Goal: Task Accomplishment & Management: Manage account settings

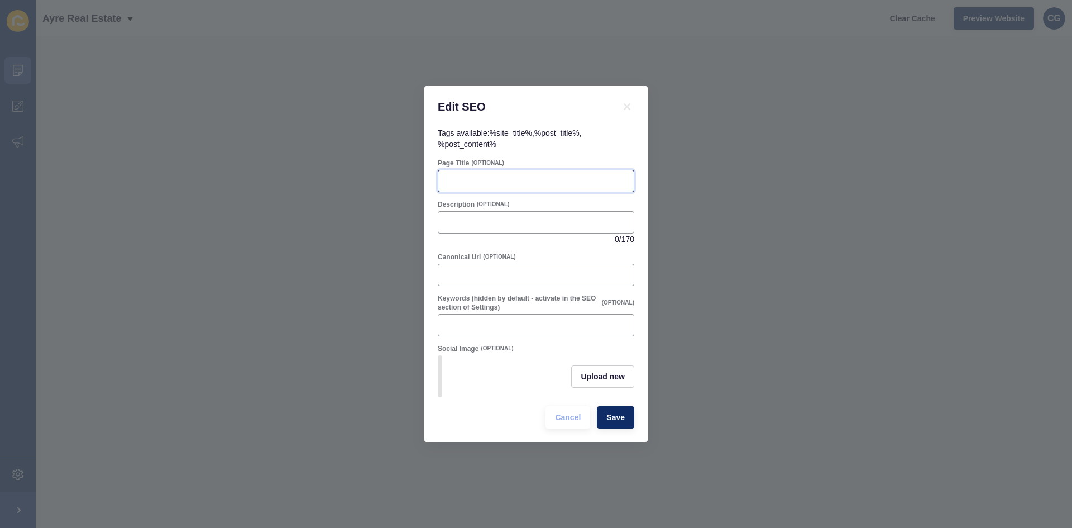
click at [498, 182] on input "Page Title" at bounding box center [536, 180] width 182 height 11
type input "Noah Sabian - Ayre Real Estate"
click at [694, 289] on div "Edit SEO Tags available: %site_title% , %post_title% , %post_content% Page Titl…" at bounding box center [536, 264] width 1072 height 528
click at [626, 100] on icon at bounding box center [626, 106] width 13 height 13
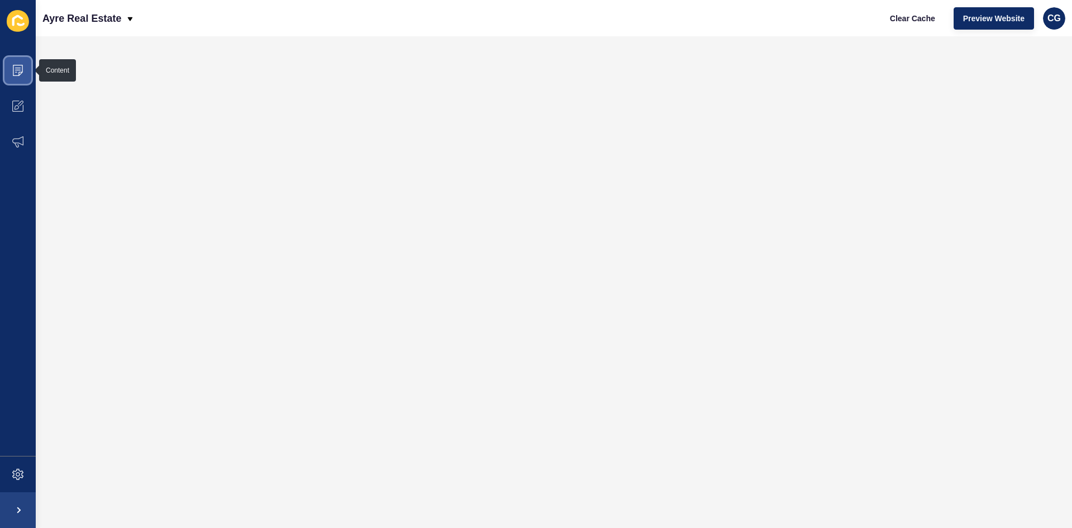
click at [18, 59] on span at bounding box center [18, 70] width 36 height 36
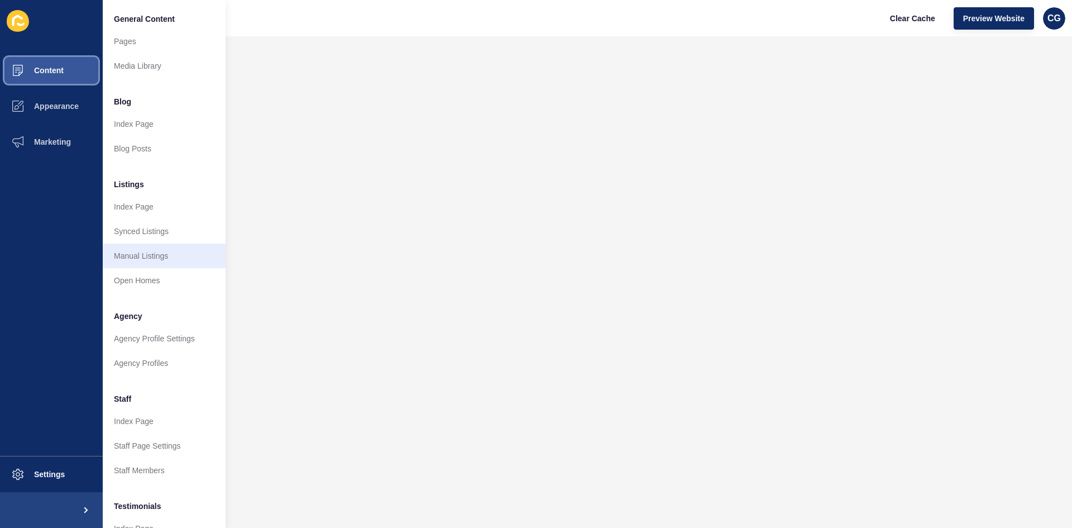
scroll to position [135, 0]
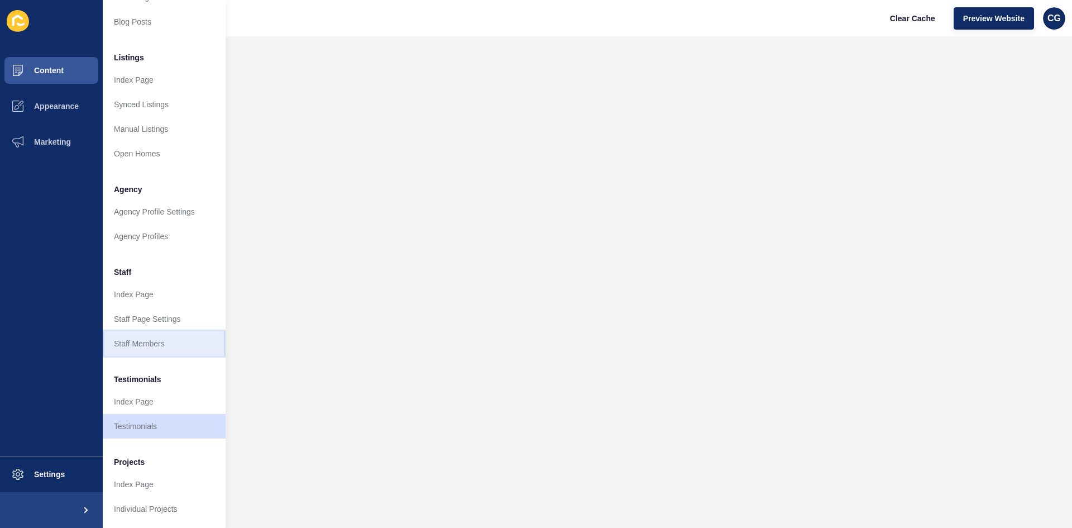
click at [153, 342] on link "Staff Members" at bounding box center [164, 343] width 123 height 25
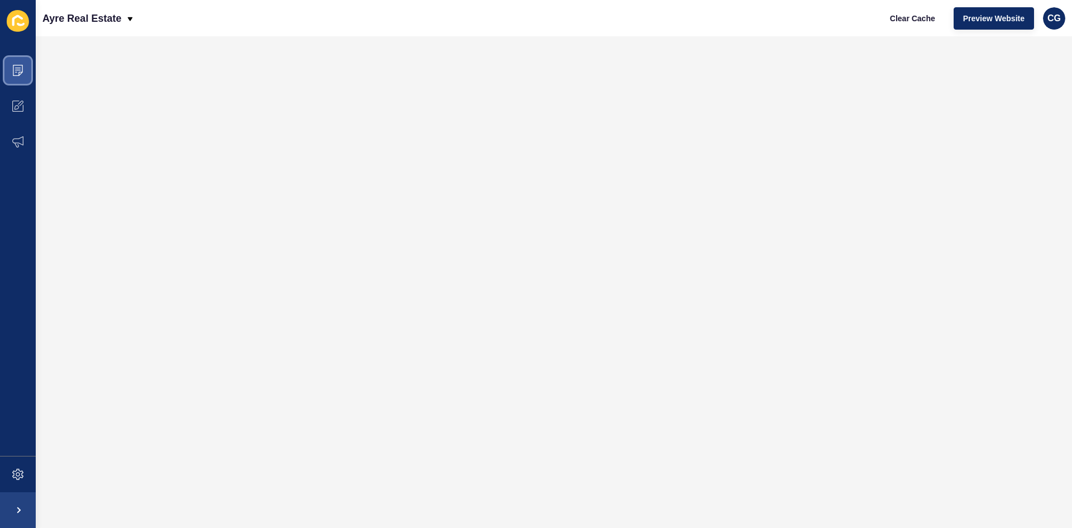
click at [12, 72] on span at bounding box center [18, 70] width 36 height 36
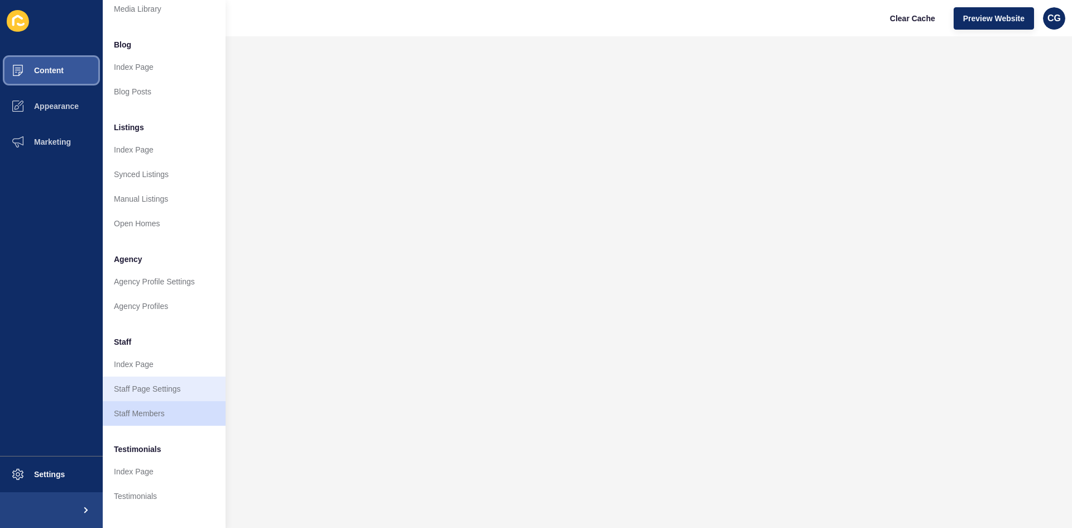
scroll to position [135, 0]
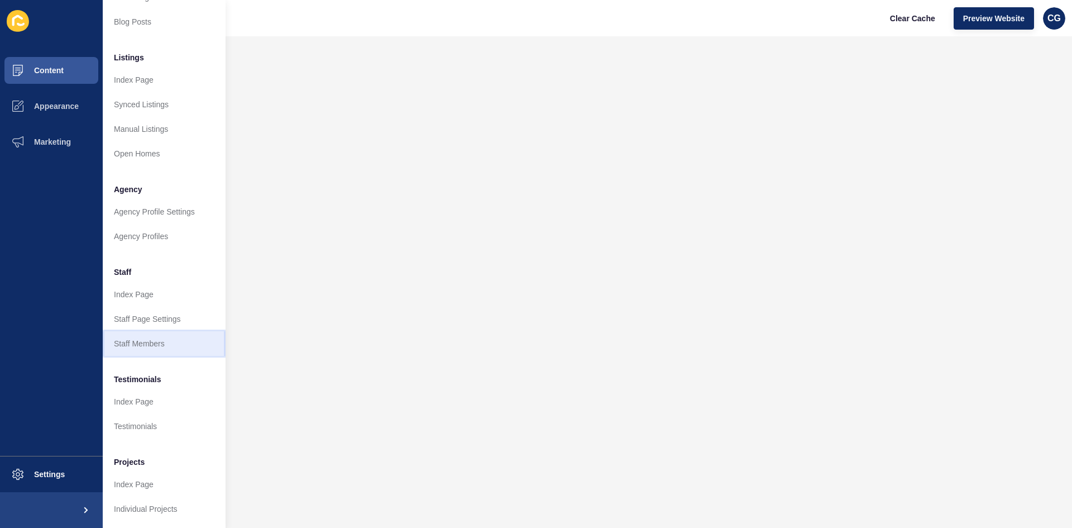
click at [160, 331] on link "Staff Members" at bounding box center [164, 343] width 123 height 25
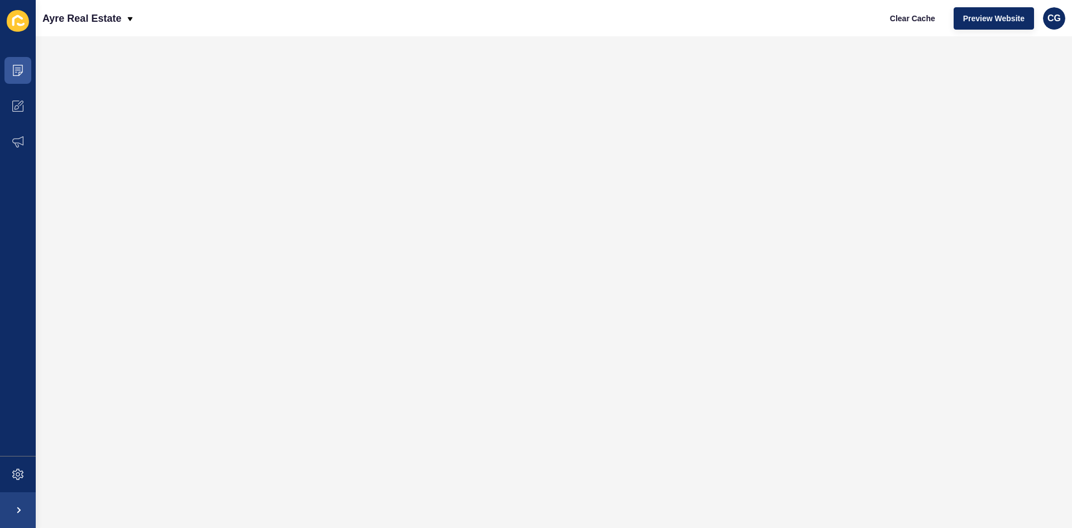
scroll to position [0, 0]
click at [905, 21] on span "Clear Cache" at bounding box center [912, 18] width 45 height 11
click at [22, 69] on icon at bounding box center [18, 70] width 10 height 11
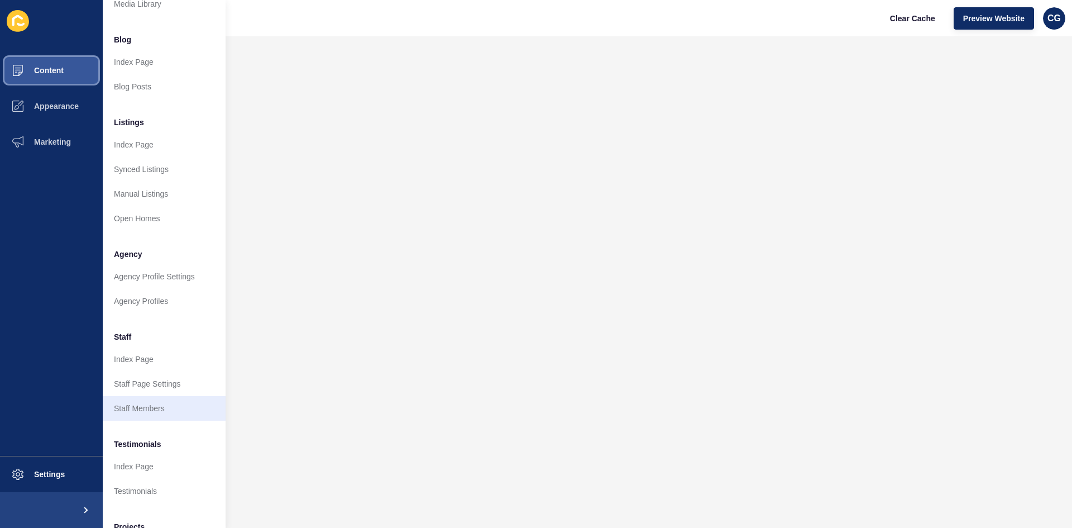
scroll to position [135, 0]
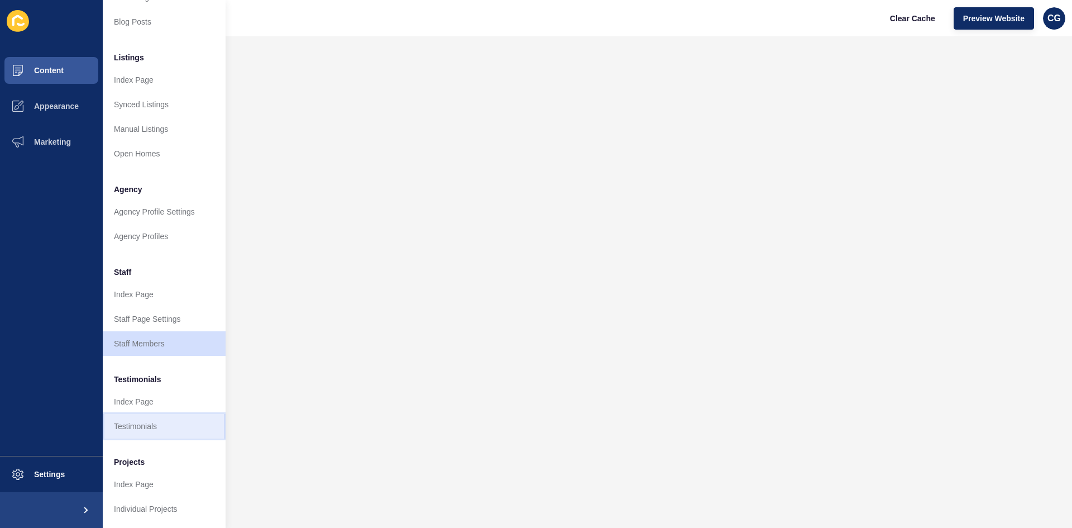
click at [147, 414] on link "Testimonials" at bounding box center [164, 426] width 123 height 25
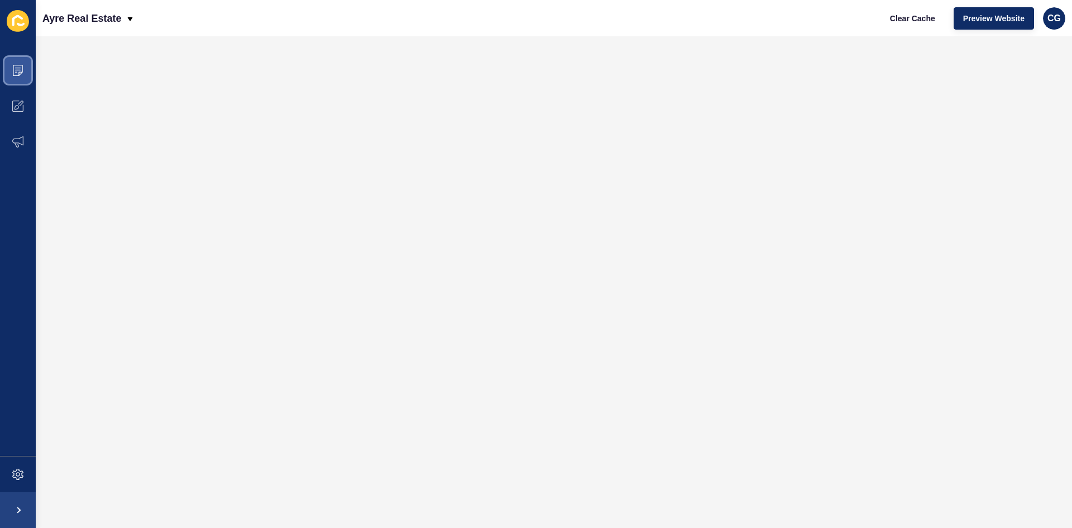
click at [20, 75] on span at bounding box center [18, 70] width 36 height 36
click at [21, 63] on span at bounding box center [18, 70] width 36 height 36
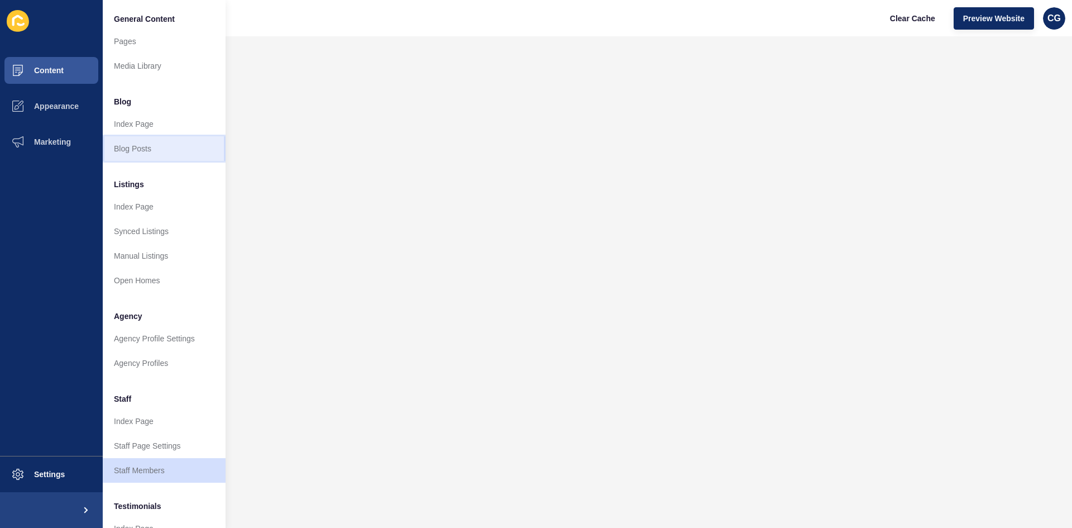
click at [151, 157] on link "Blog Posts" at bounding box center [164, 148] width 123 height 25
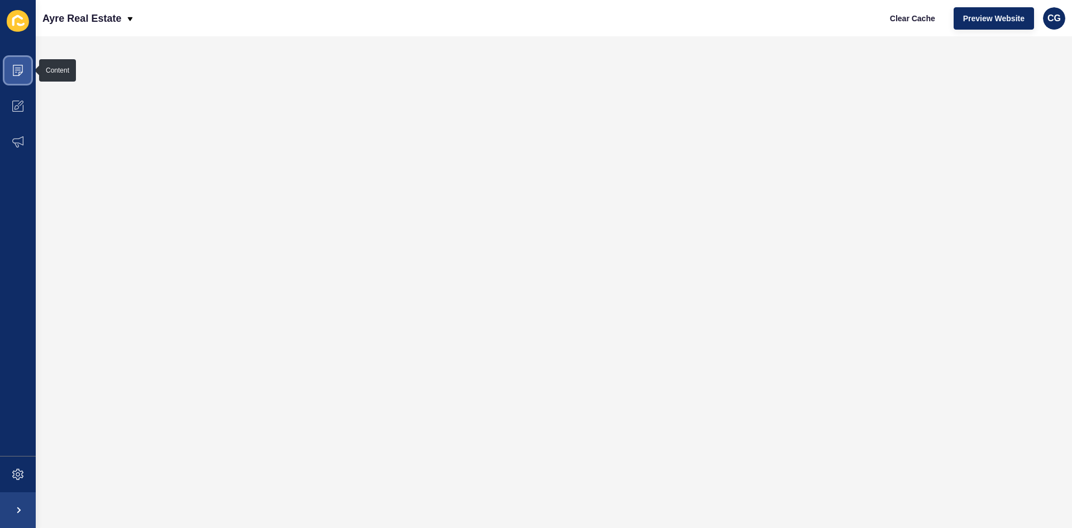
click at [20, 67] on icon at bounding box center [17, 70] width 11 height 11
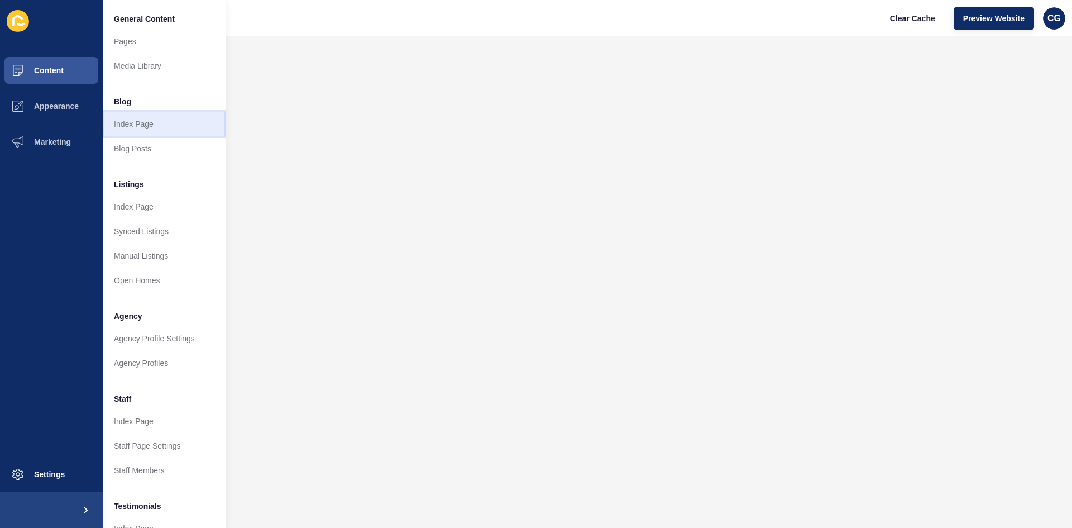
click at [130, 133] on link "Index Page" at bounding box center [164, 124] width 123 height 25
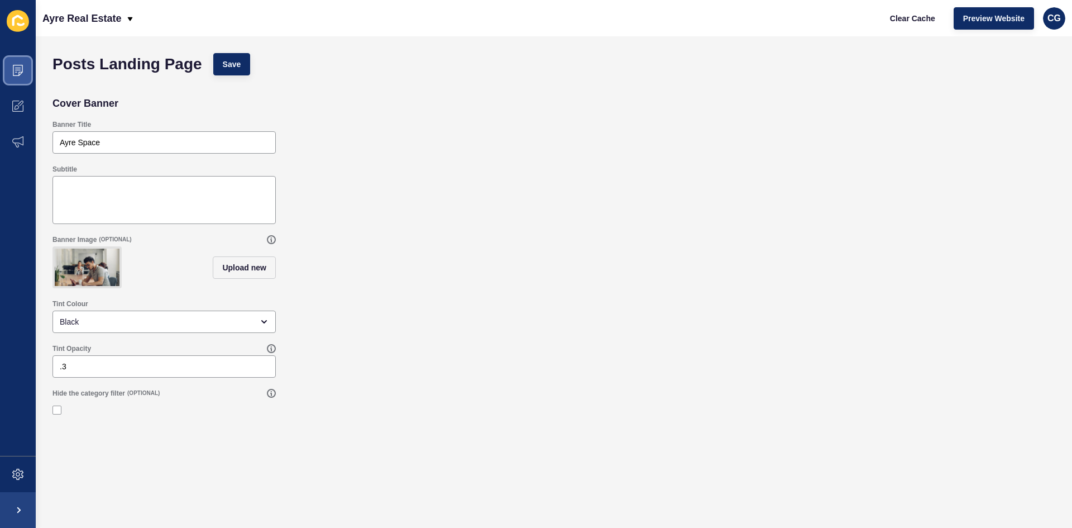
click at [17, 73] on icon at bounding box center [17, 70] width 11 height 11
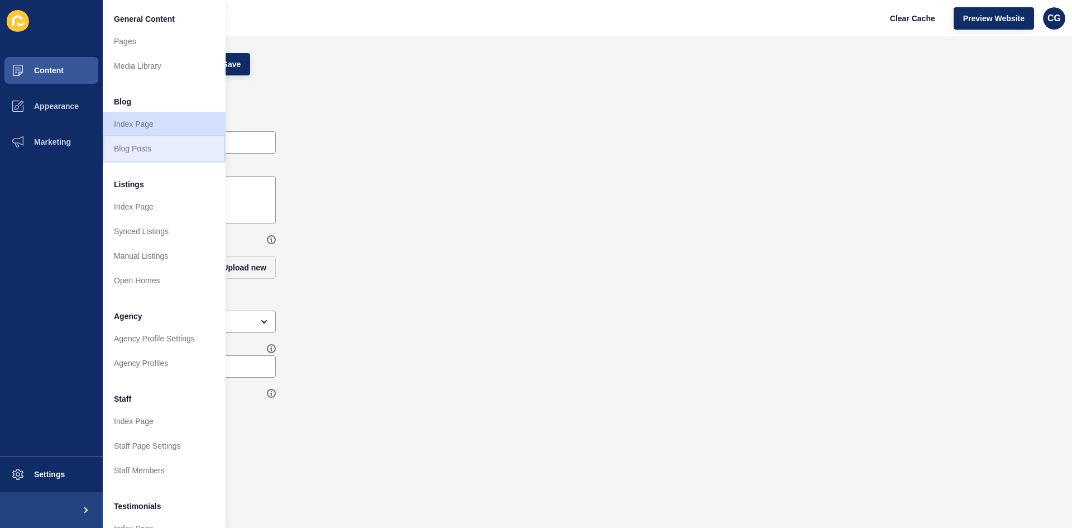
click at [123, 147] on link "Blog Posts" at bounding box center [164, 148] width 123 height 25
